Goal: Navigation & Orientation: Find specific page/section

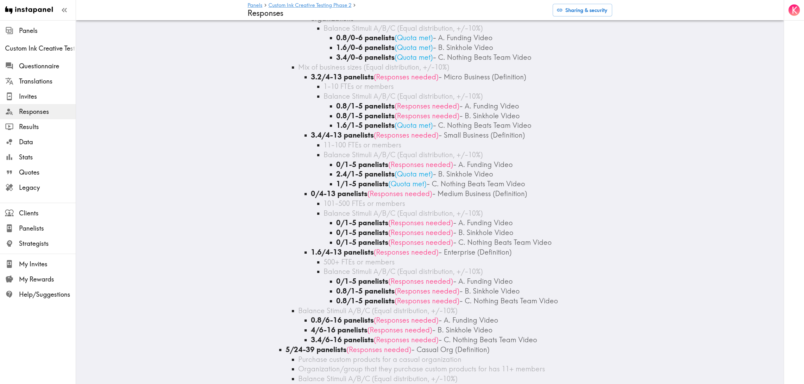
scroll to position [295, 0]
